Goal: Transaction & Acquisition: Download file/media

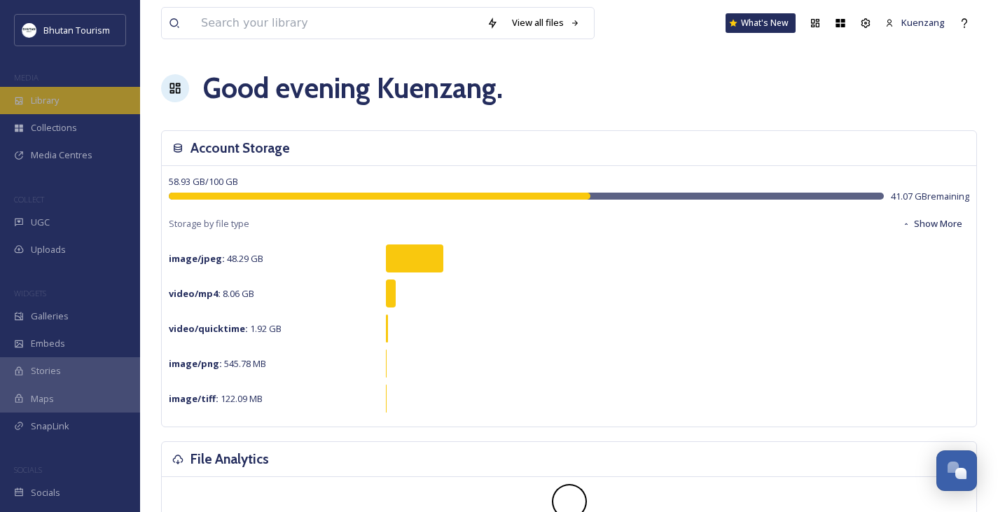
click at [40, 102] on span "Library" at bounding box center [45, 100] width 28 height 13
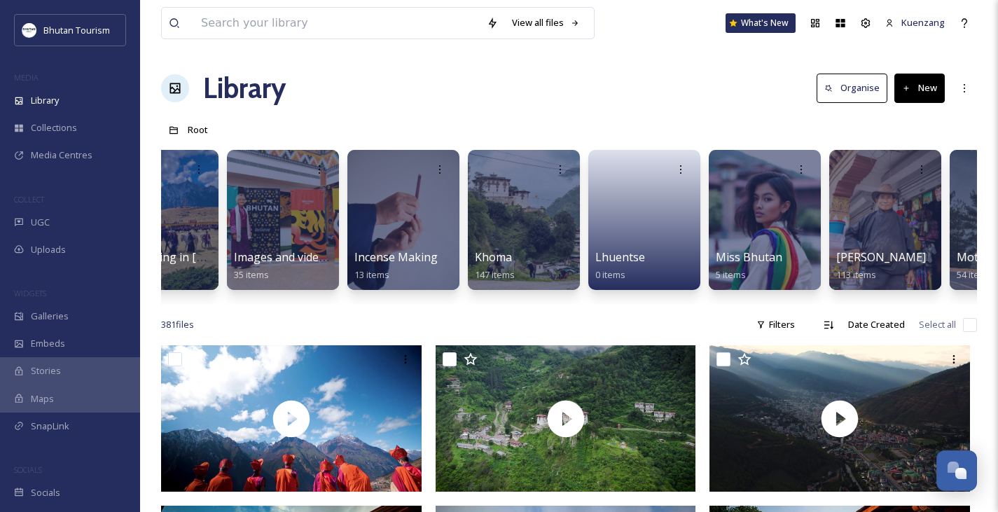
scroll to position [0, 2108]
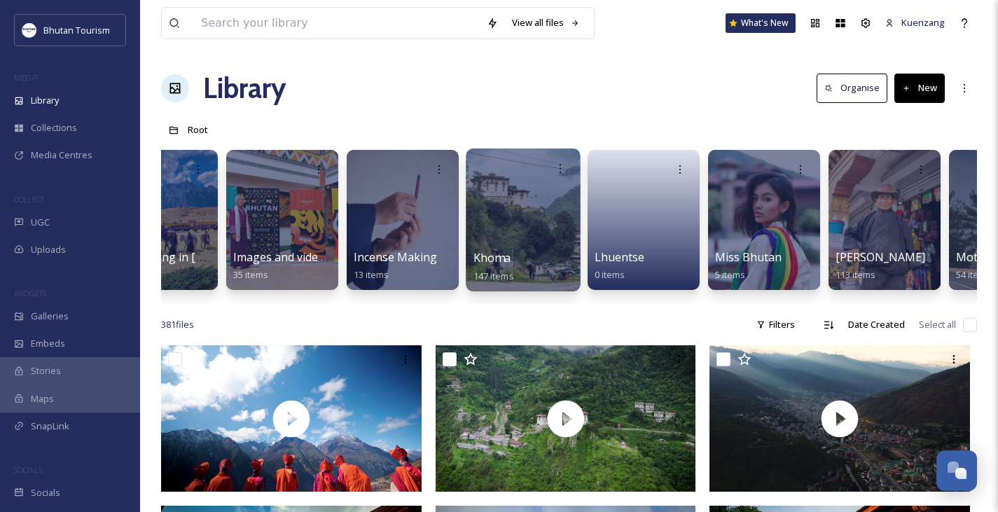
click at [519, 238] on div at bounding box center [523, 219] width 114 height 143
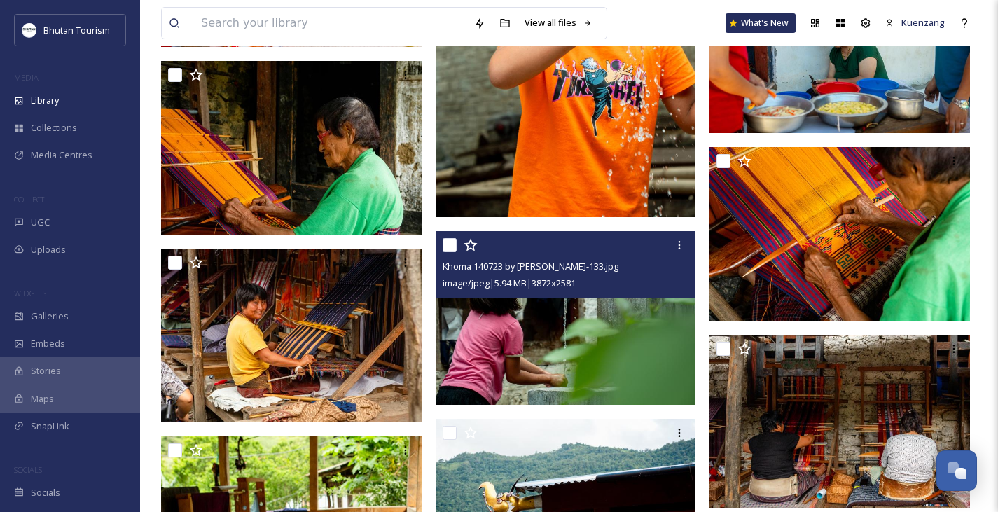
scroll to position [3927, 0]
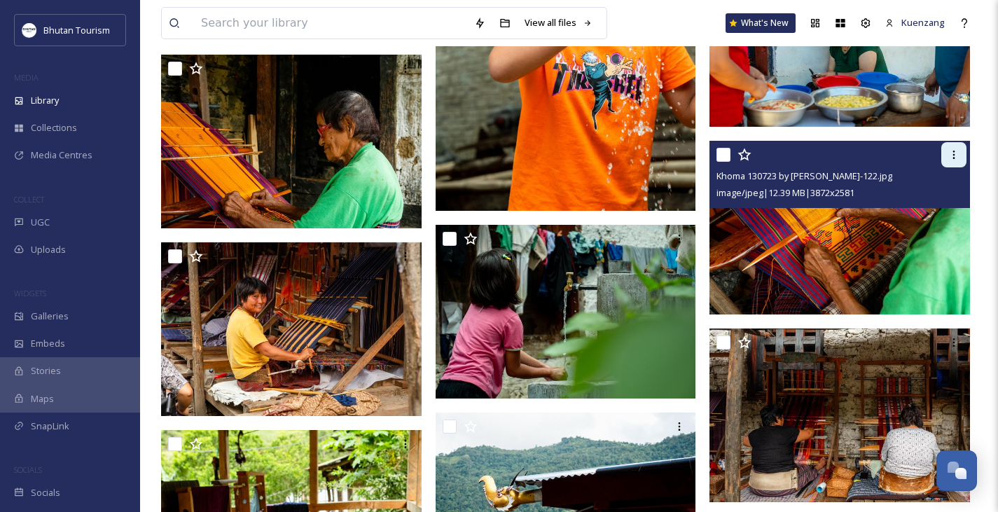
click at [957, 155] on icon at bounding box center [953, 154] width 11 height 11
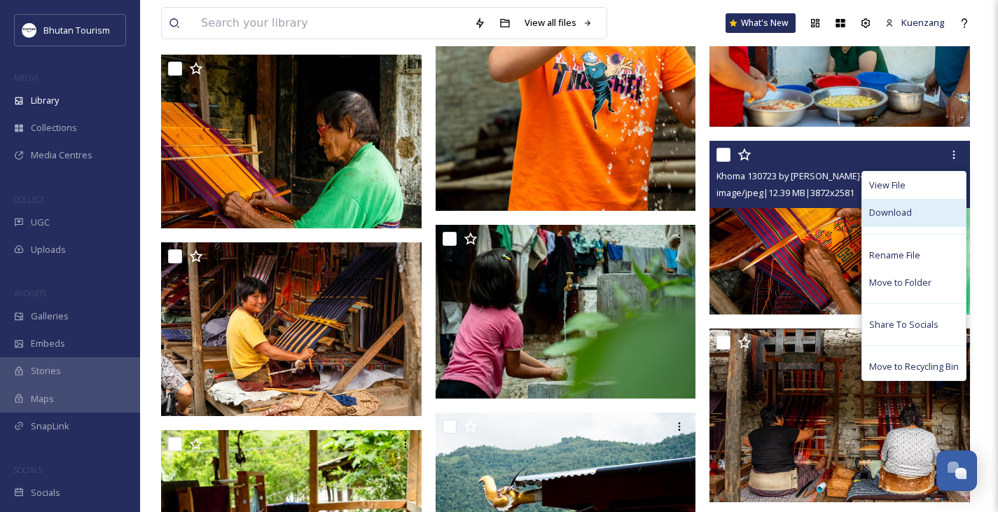
click at [904, 218] on span "Download" at bounding box center [890, 212] width 43 height 13
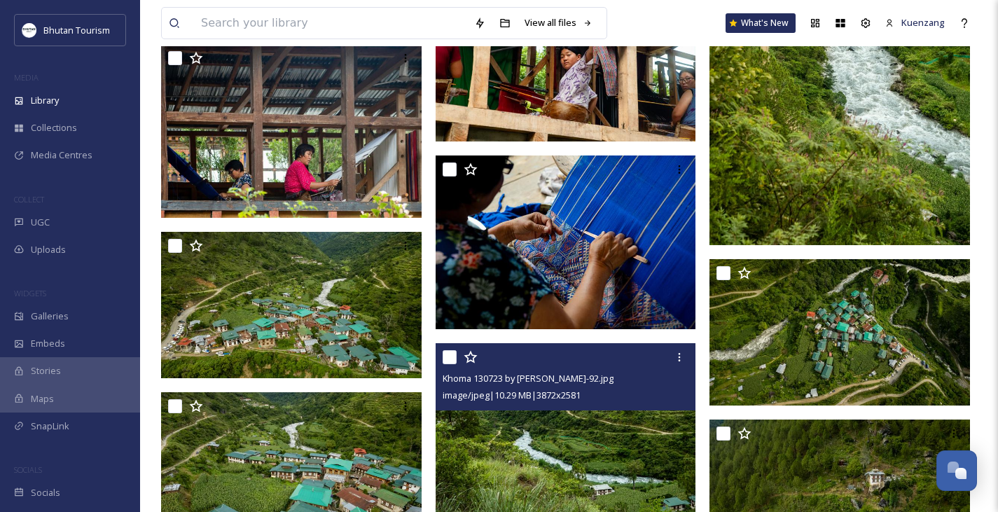
scroll to position [5907, 0]
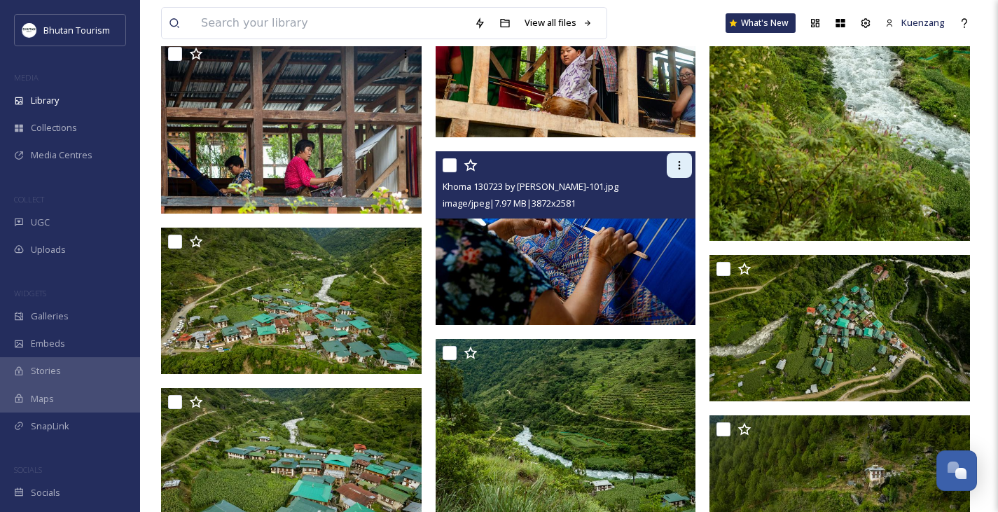
click at [676, 170] on icon at bounding box center [679, 165] width 11 height 11
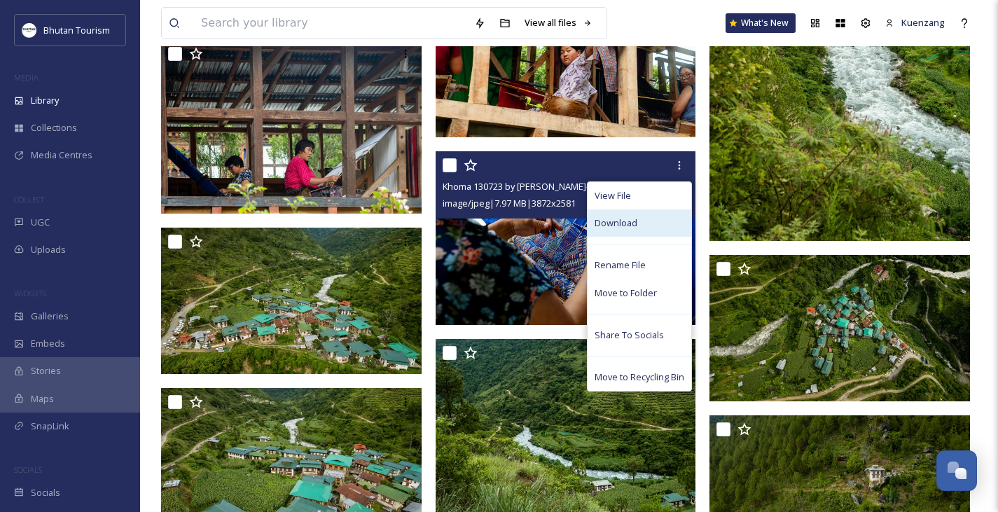
click at [621, 226] on span "Download" at bounding box center [616, 222] width 43 height 13
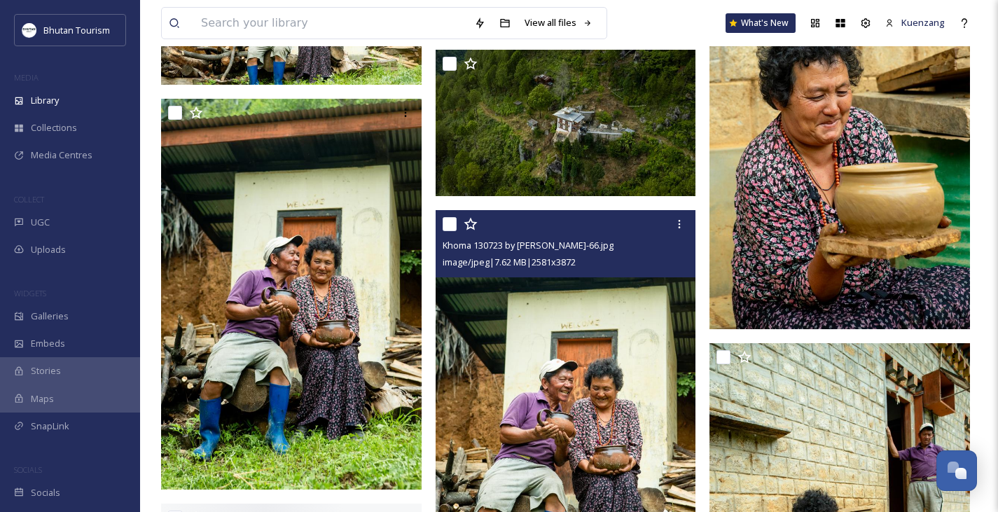
scroll to position [7042, 0]
